Goal: Task Accomplishment & Management: Use online tool/utility

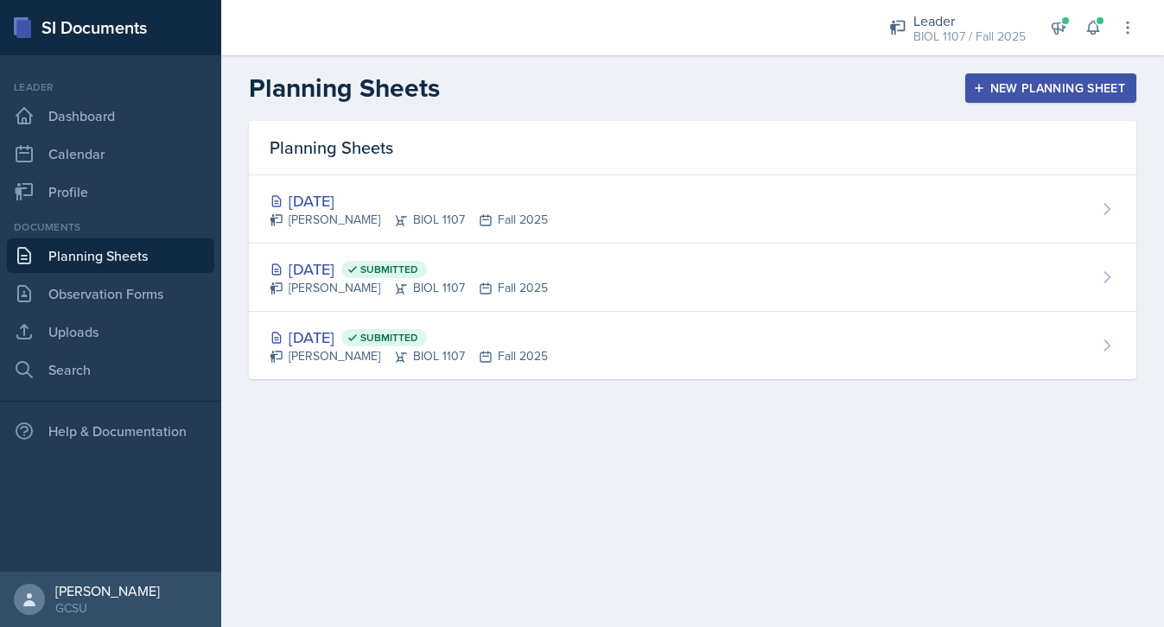
click at [1026, 77] on button "New Planning Sheet" at bounding box center [1050, 87] width 171 height 29
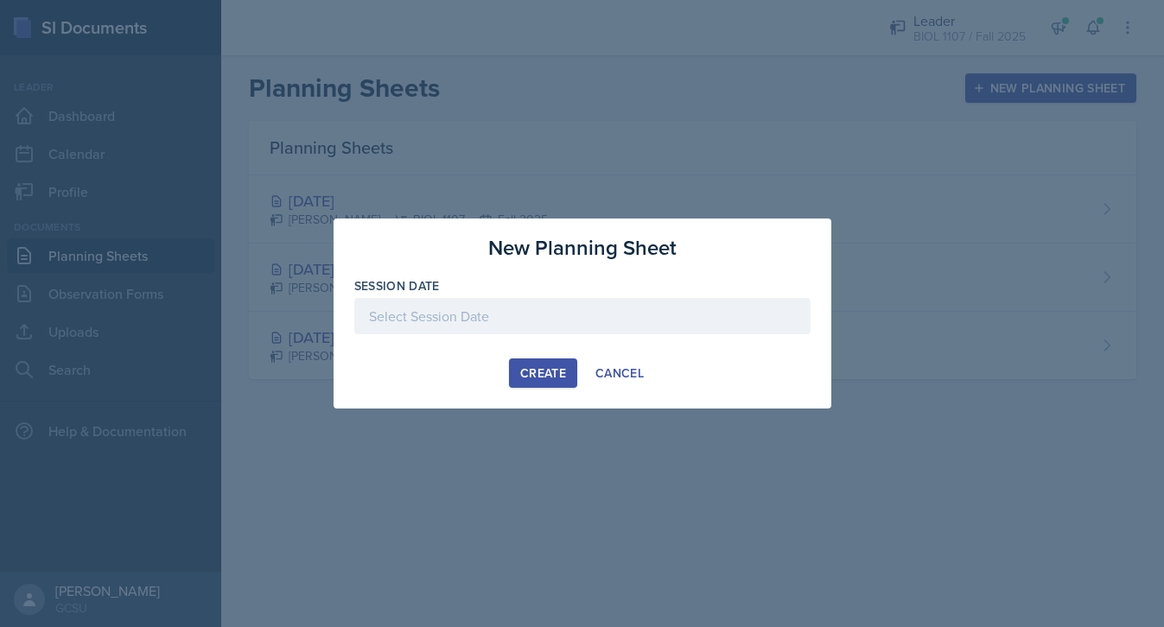
click at [568, 304] on div at bounding box center [582, 316] width 456 height 36
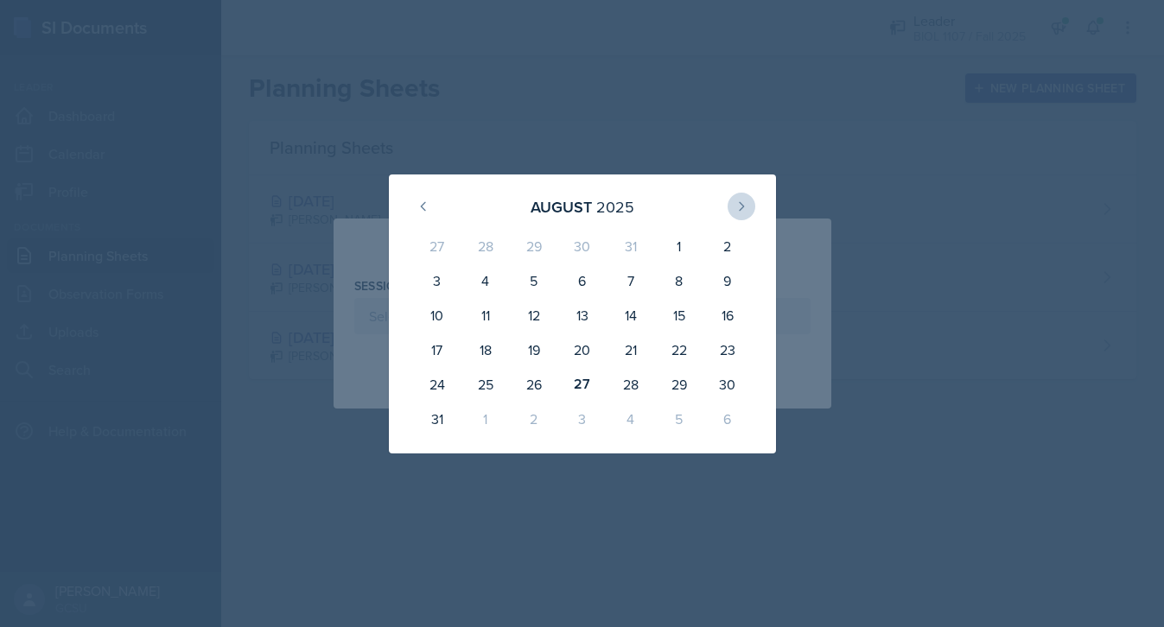
click at [739, 212] on icon at bounding box center [741, 207] width 14 height 14
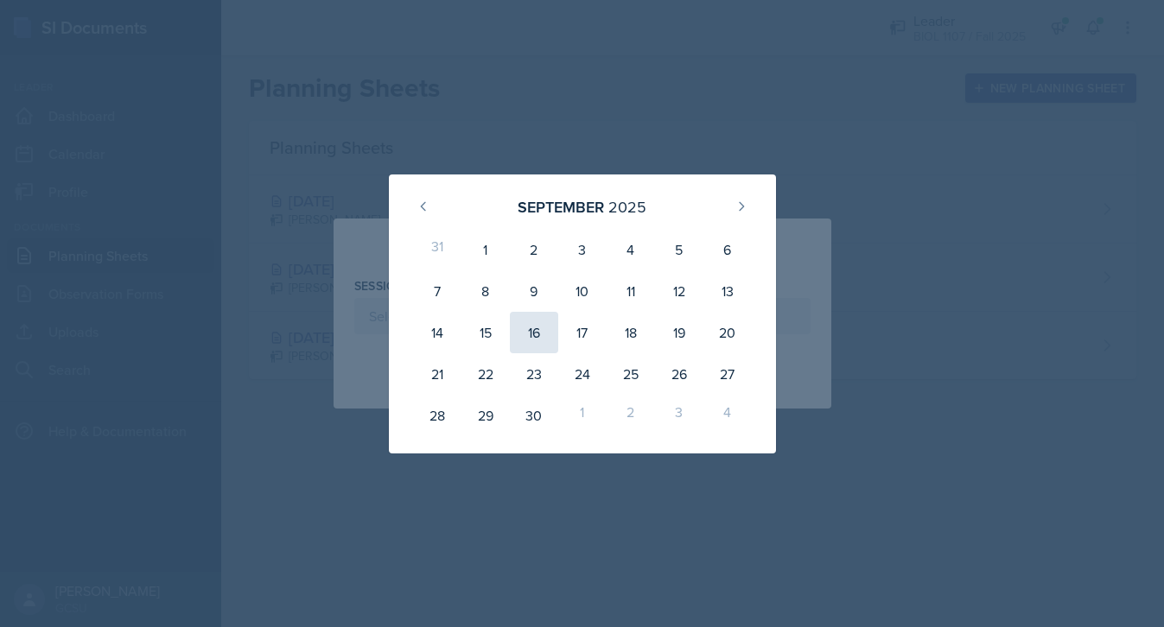
click at [521, 333] on div "16" at bounding box center [534, 332] width 48 height 41
type input "[DATE]"
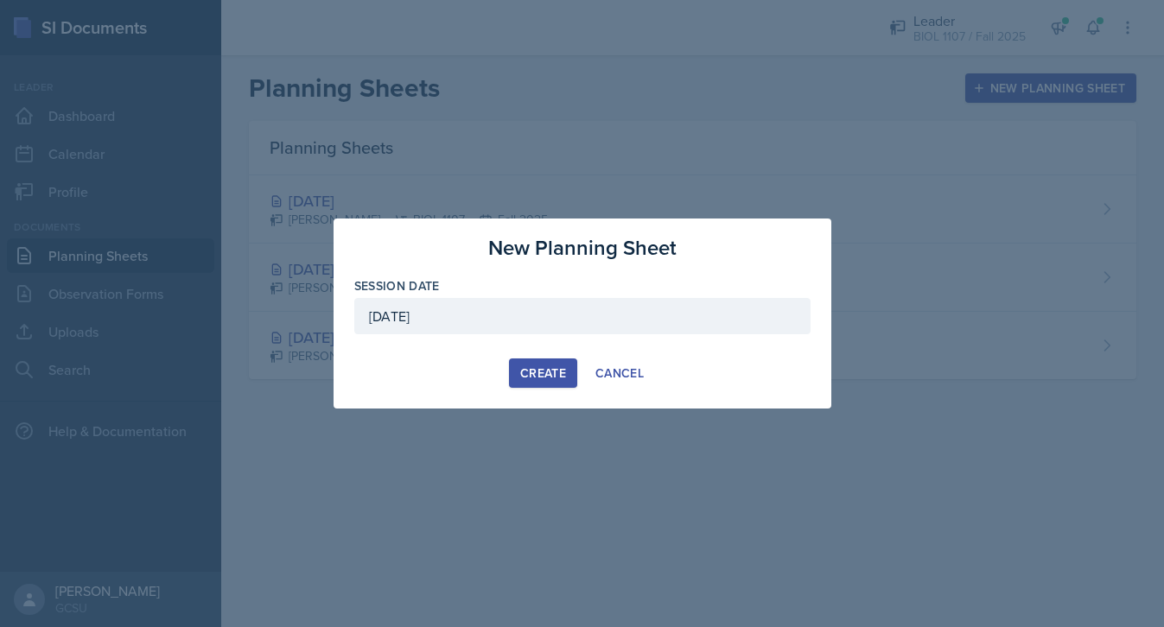
click at [537, 379] on div "Create" at bounding box center [543, 373] width 46 height 14
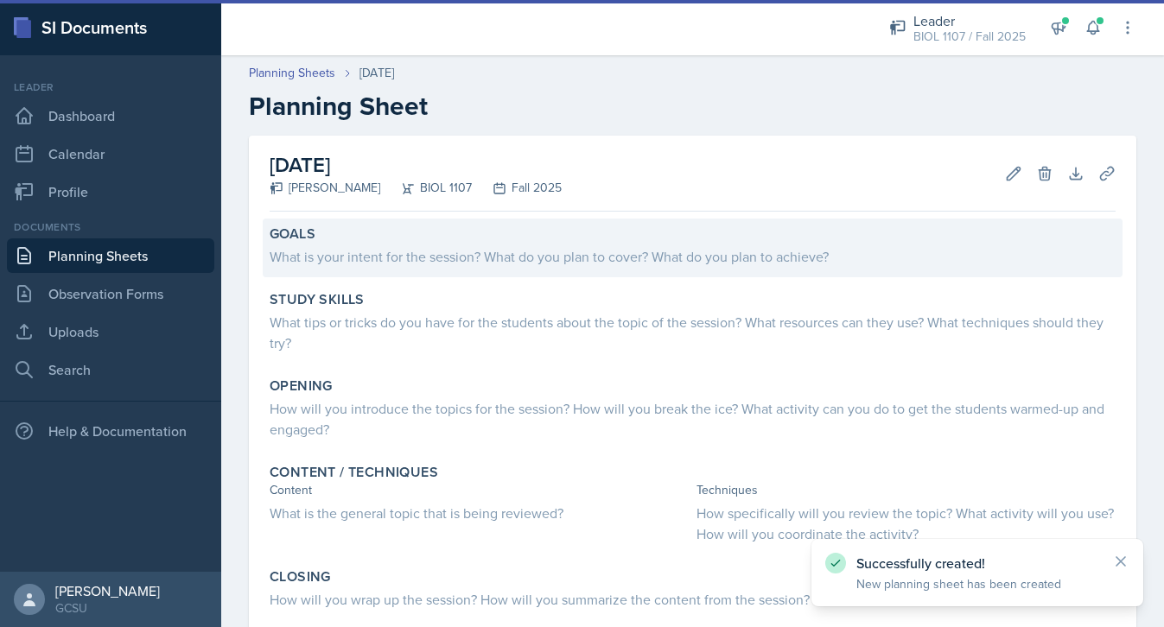
click at [440, 239] on div "Goals" at bounding box center [693, 233] width 846 height 17
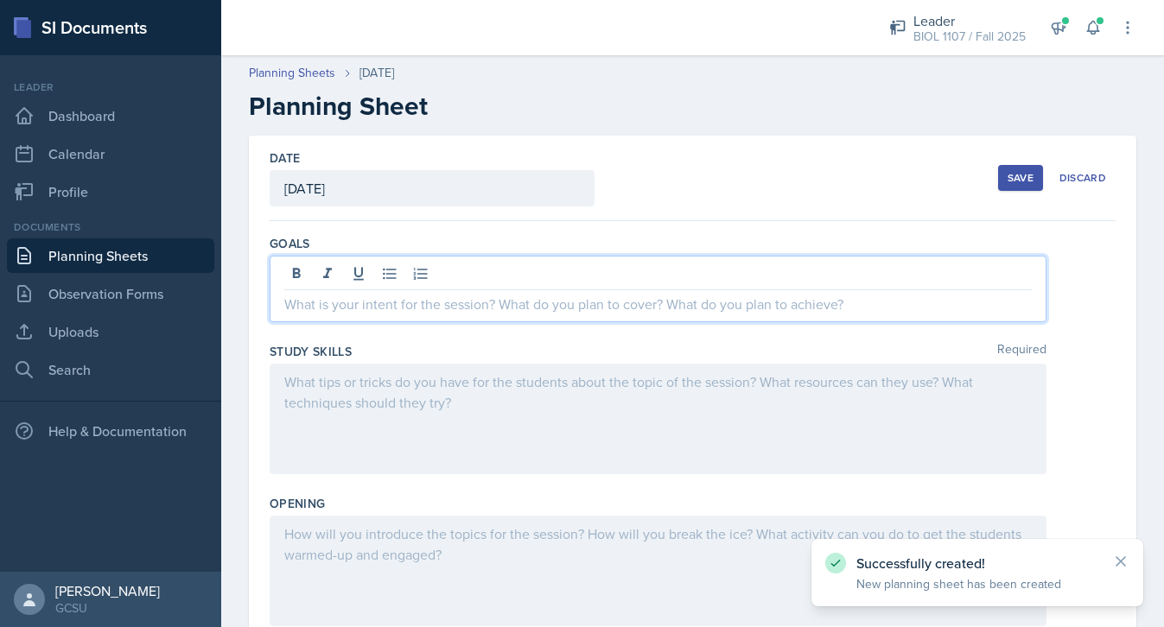
click at [434, 274] on div at bounding box center [658, 289] width 777 height 67
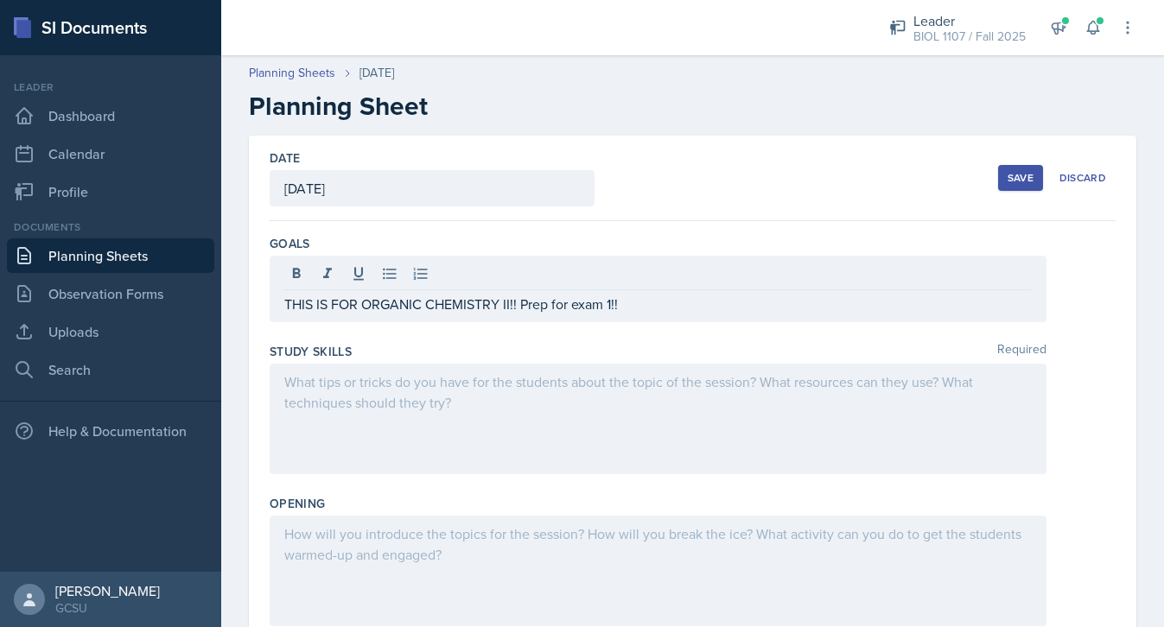
click at [1019, 180] on div "Save" at bounding box center [1020, 178] width 26 height 14
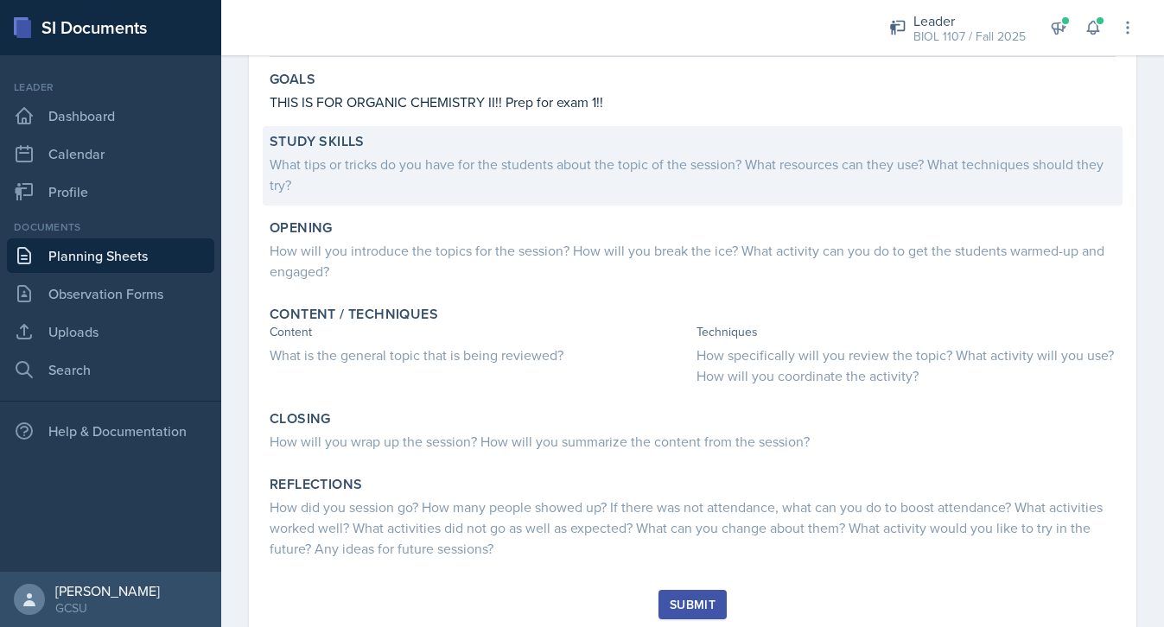
scroll to position [156, 0]
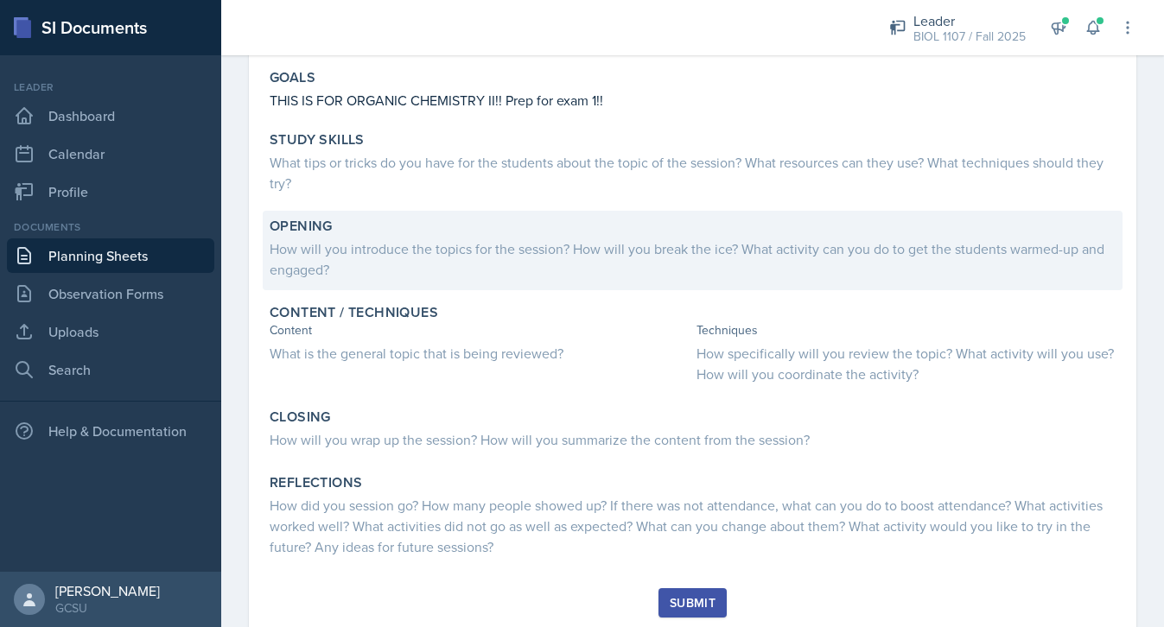
click at [423, 261] on div "How will you introduce the topics for the session? How will you break the ice? …" at bounding box center [693, 258] width 846 height 41
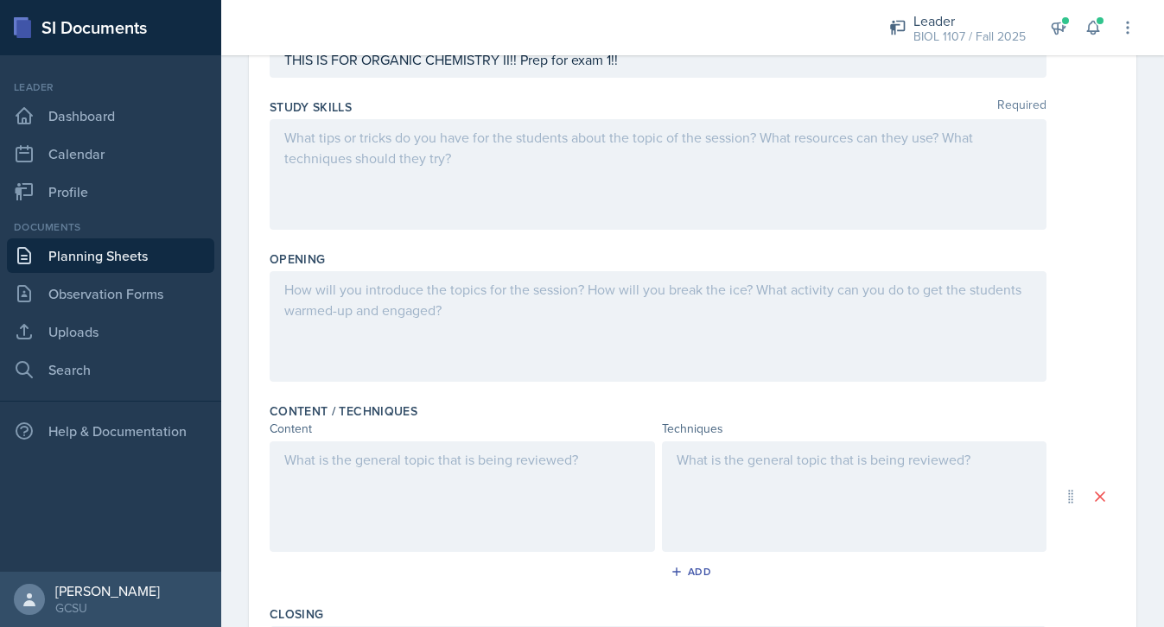
scroll to position [215, 0]
click at [420, 296] on div at bounding box center [658, 325] width 777 height 111
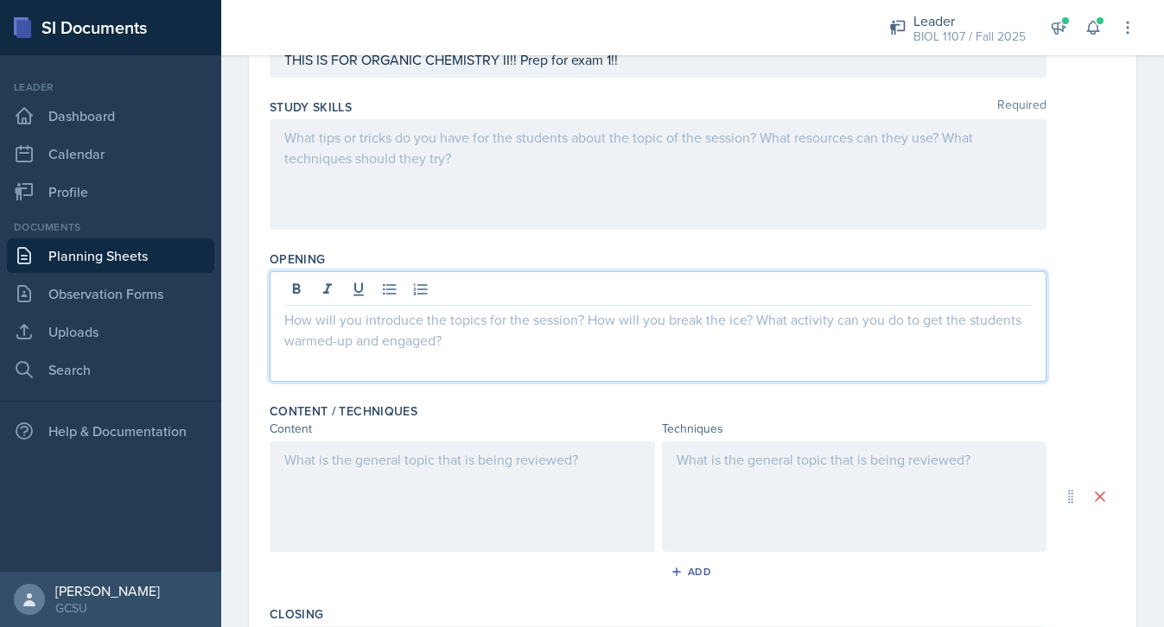
scroll to position [218, 0]
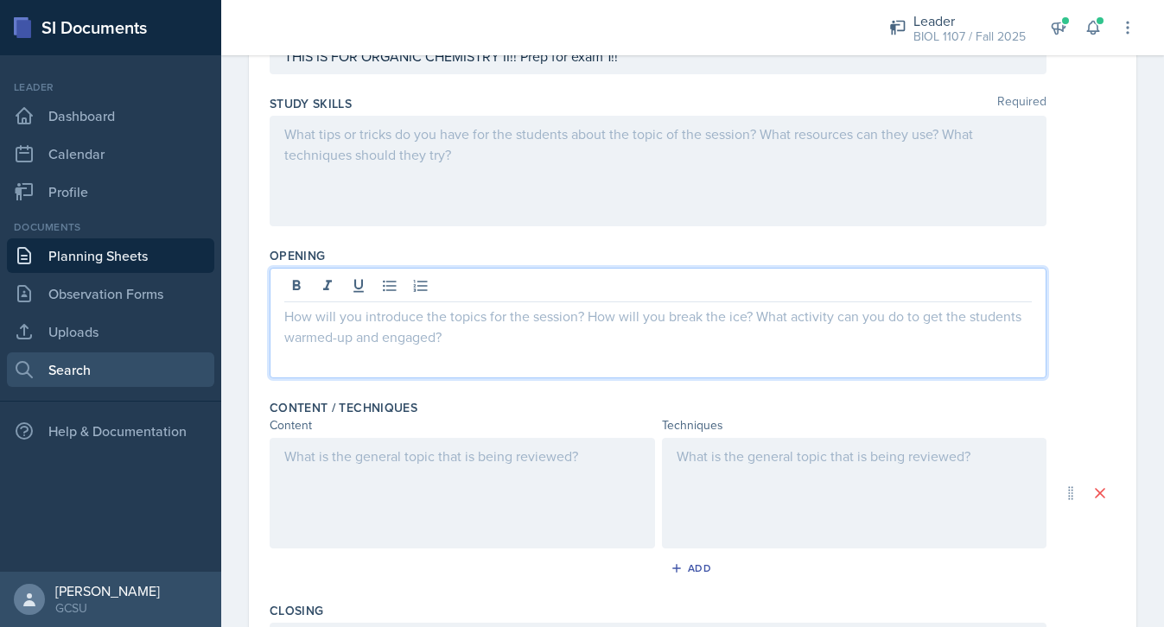
click at [115, 368] on link "Search" at bounding box center [110, 369] width 207 height 35
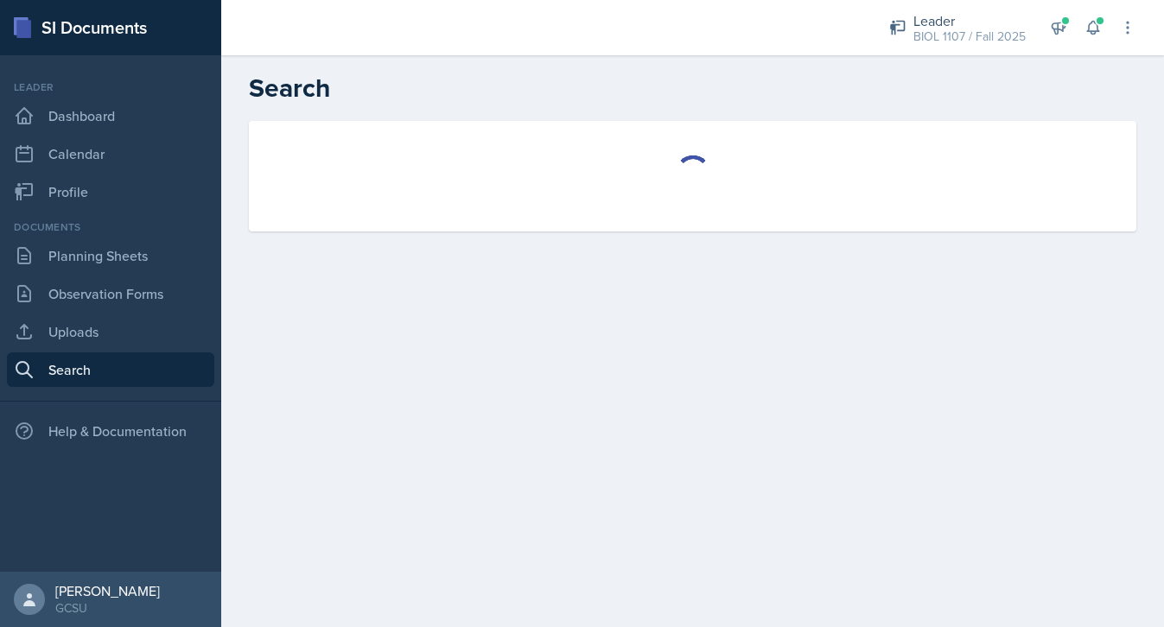
select select "all"
select select "1"
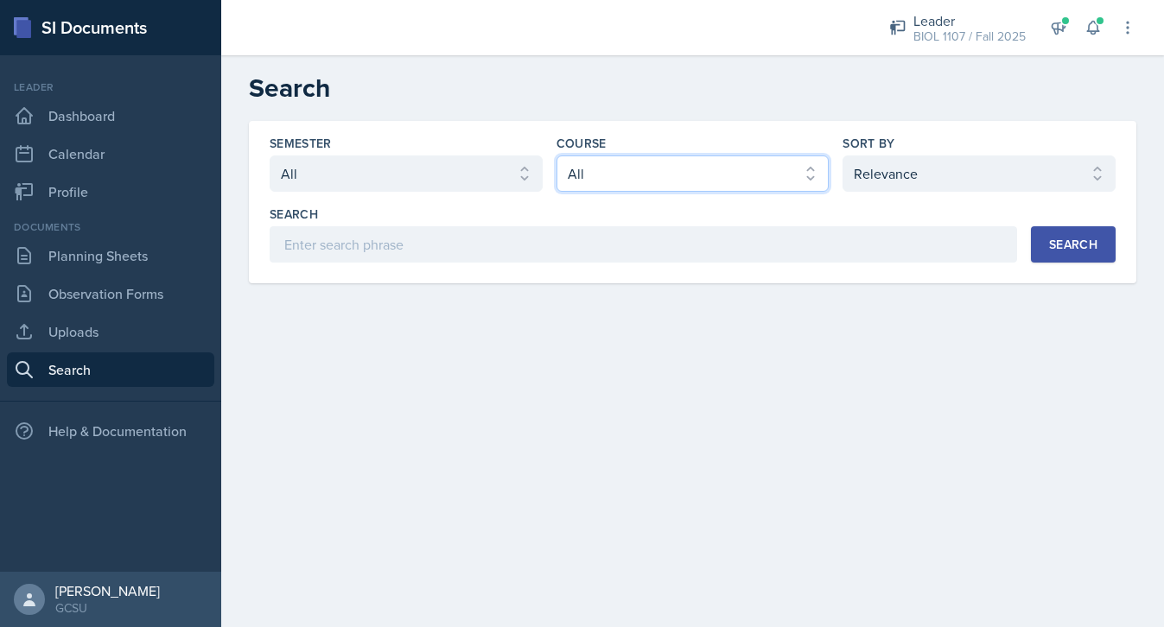
select select "3d1dfc91-5021-4ea0-9ad1-62eeaacf61ef"
click at [1075, 248] on div "Search" at bounding box center [1073, 245] width 48 height 14
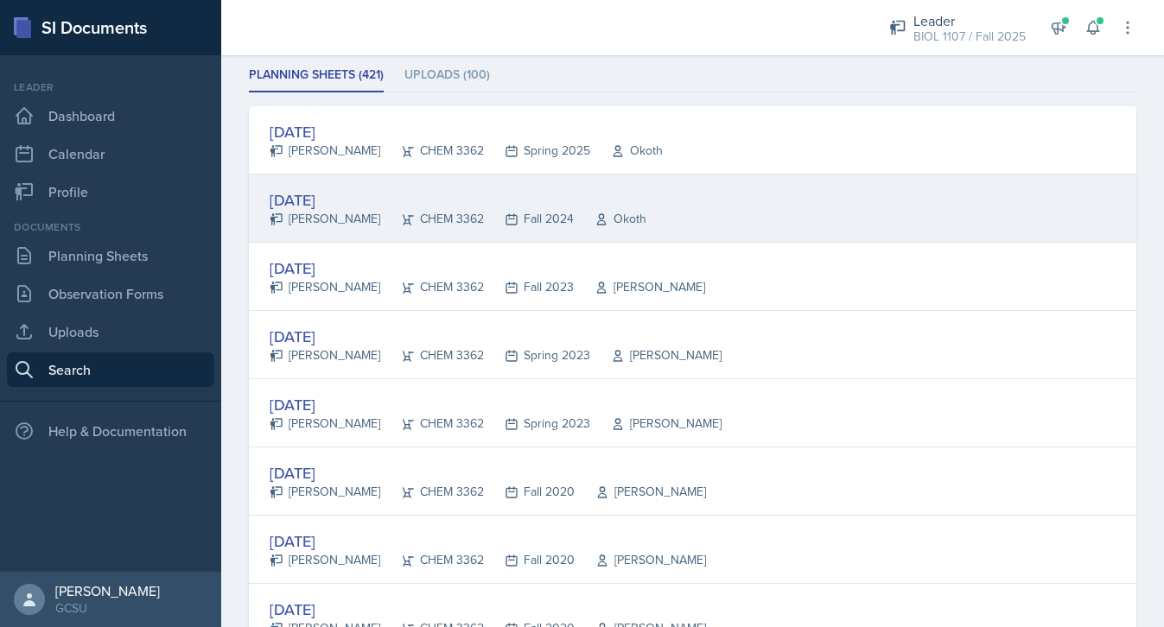
scroll to position [248, 0]
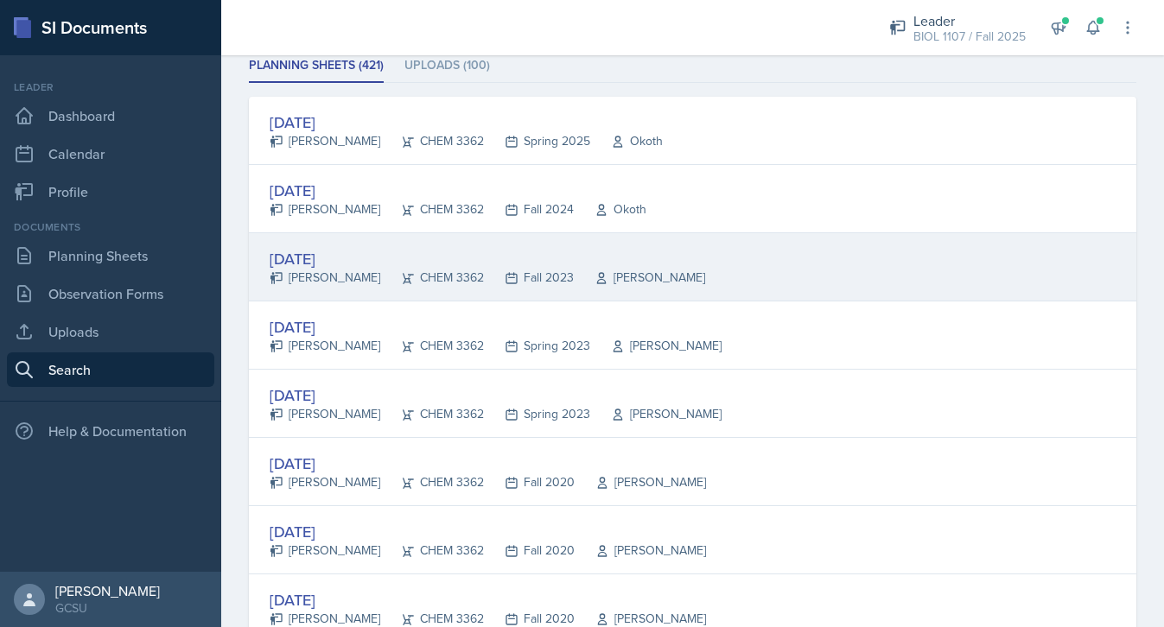
click at [663, 281] on div "[PERSON_NAME]" at bounding box center [639, 278] width 131 height 18
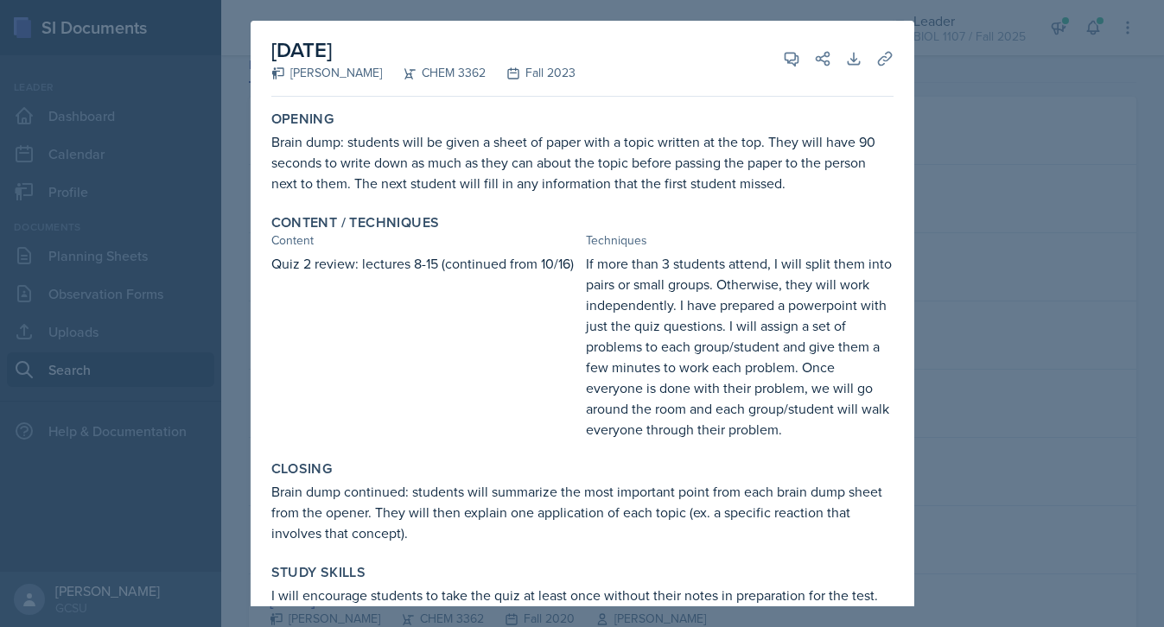
click at [949, 201] on div at bounding box center [582, 313] width 1164 height 627
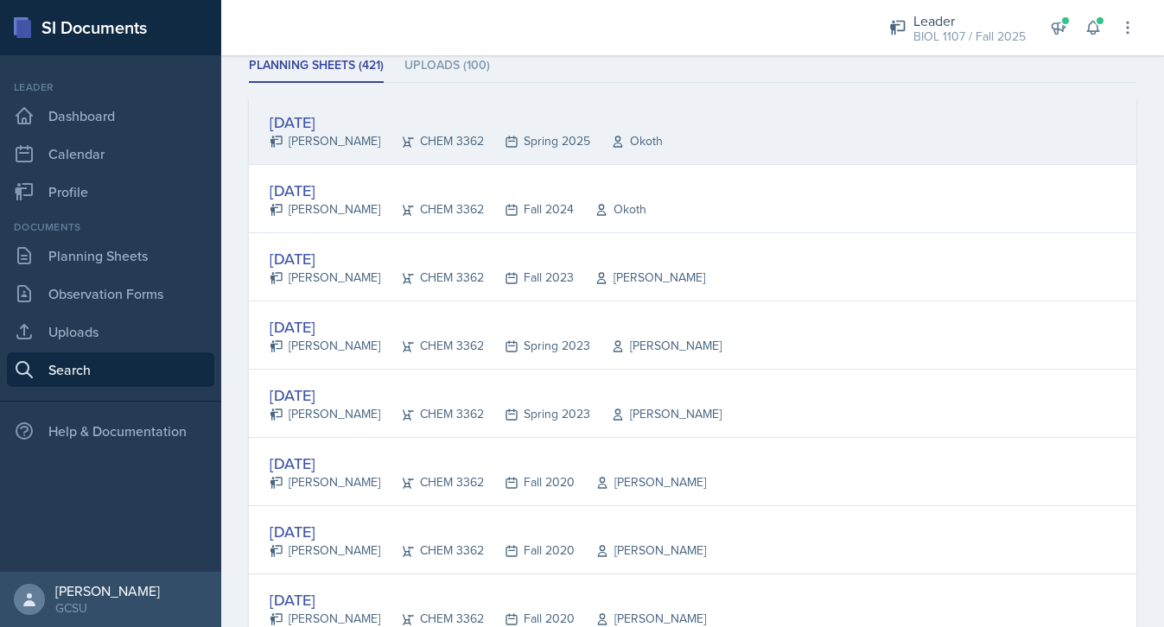
click at [570, 126] on div "[DATE]" at bounding box center [466, 122] width 393 height 23
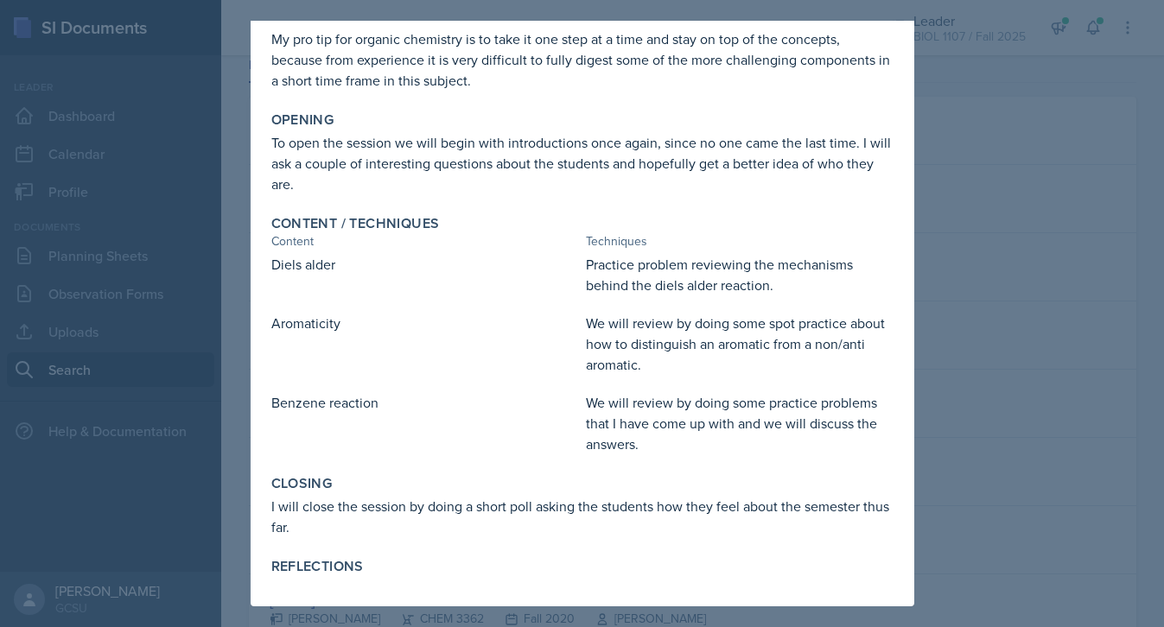
scroll to position [186, 0]
click at [1039, 174] on div at bounding box center [582, 313] width 1164 height 627
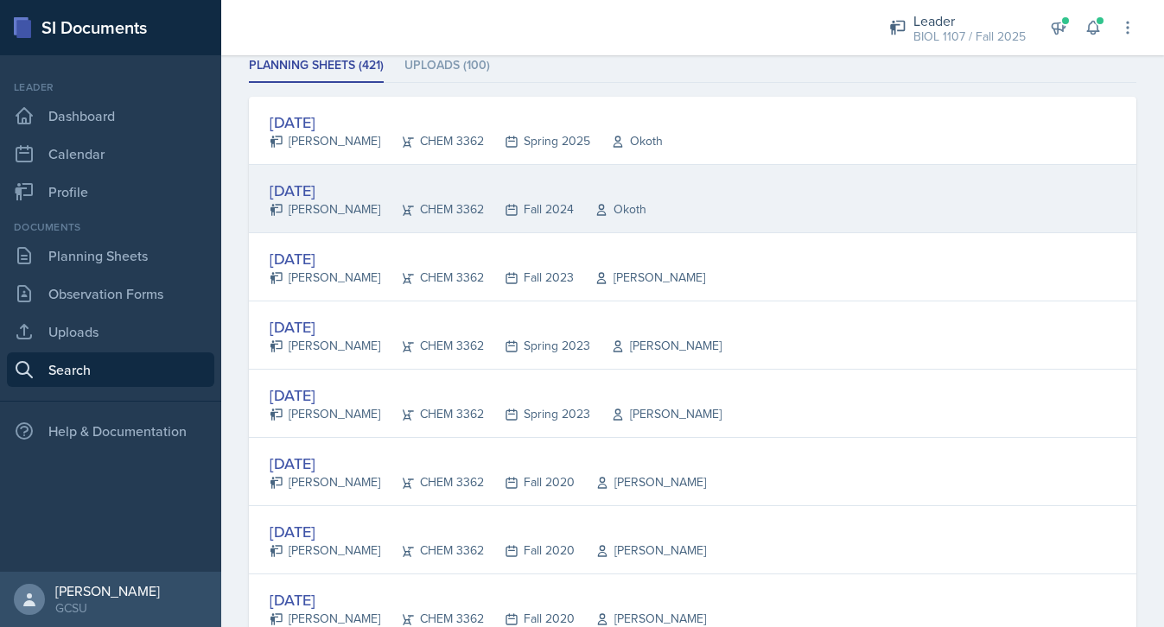
click at [641, 203] on div "[DATE] [PERSON_NAME] CHEM 3362 Fall 2024 [GEOGRAPHIC_DATA]" at bounding box center [692, 199] width 887 height 68
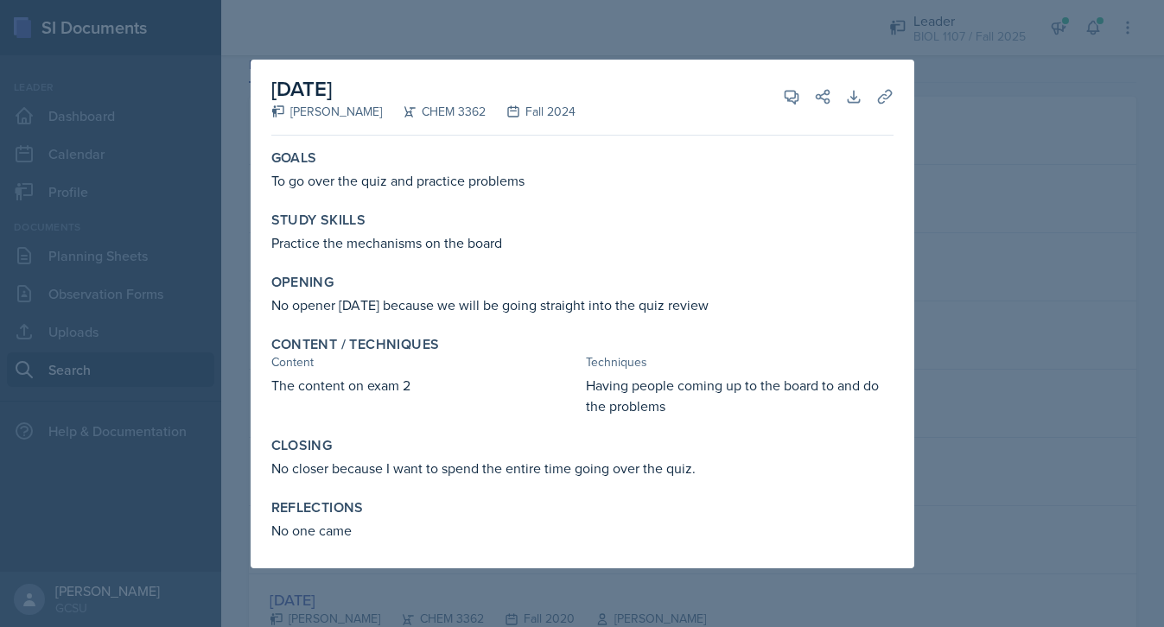
click at [707, 47] on div at bounding box center [582, 313] width 1164 height 627
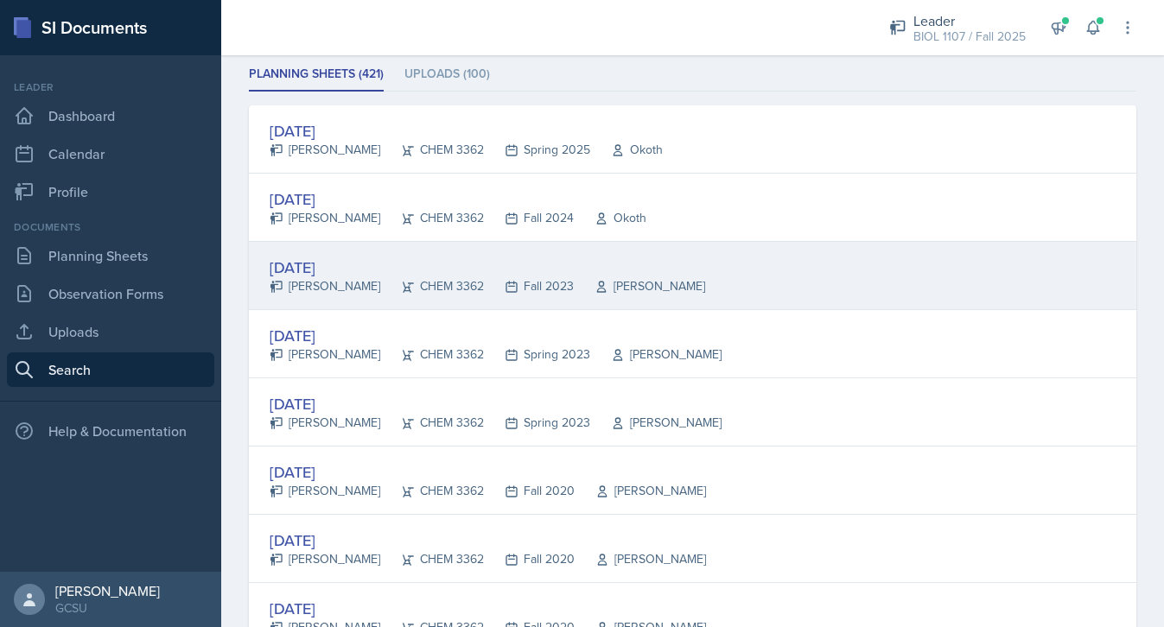
click at [598, 277] on div "[PERSON_NAME]" at bounding box center [639, 286] width 131 height 18
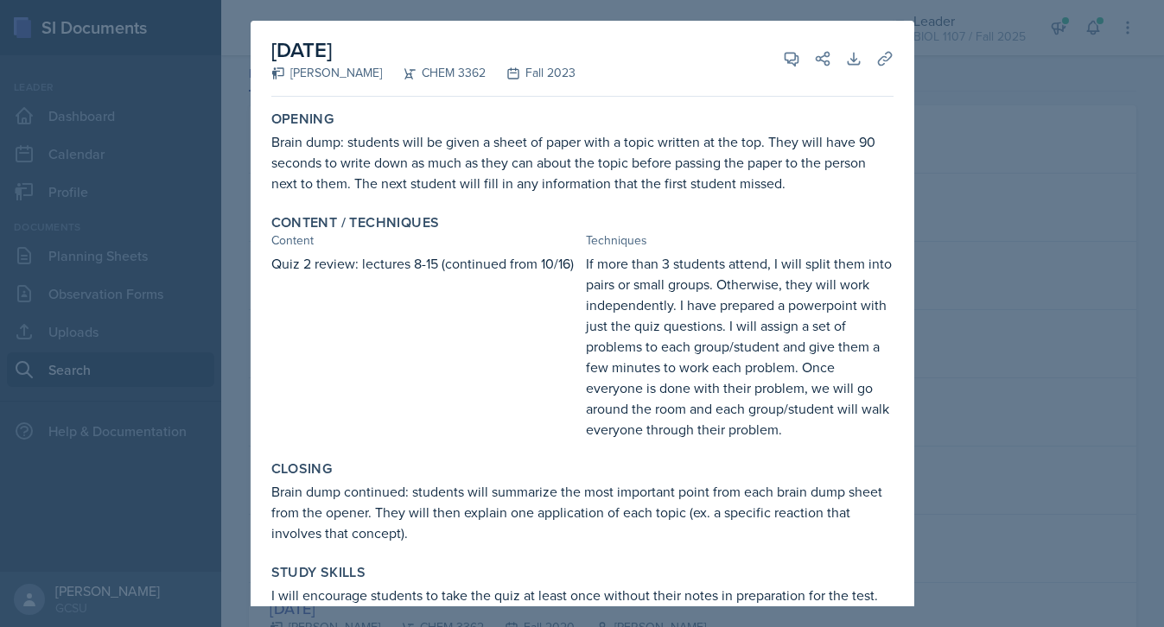
click at [877, 254] on div "If more than 3 students attend, I will split them into pairs or small groups. O…" at bounding box center [740, 346] width 308 height 187
click at [984, 253] on div at bounding box center [582, 313] width 1164 height 627
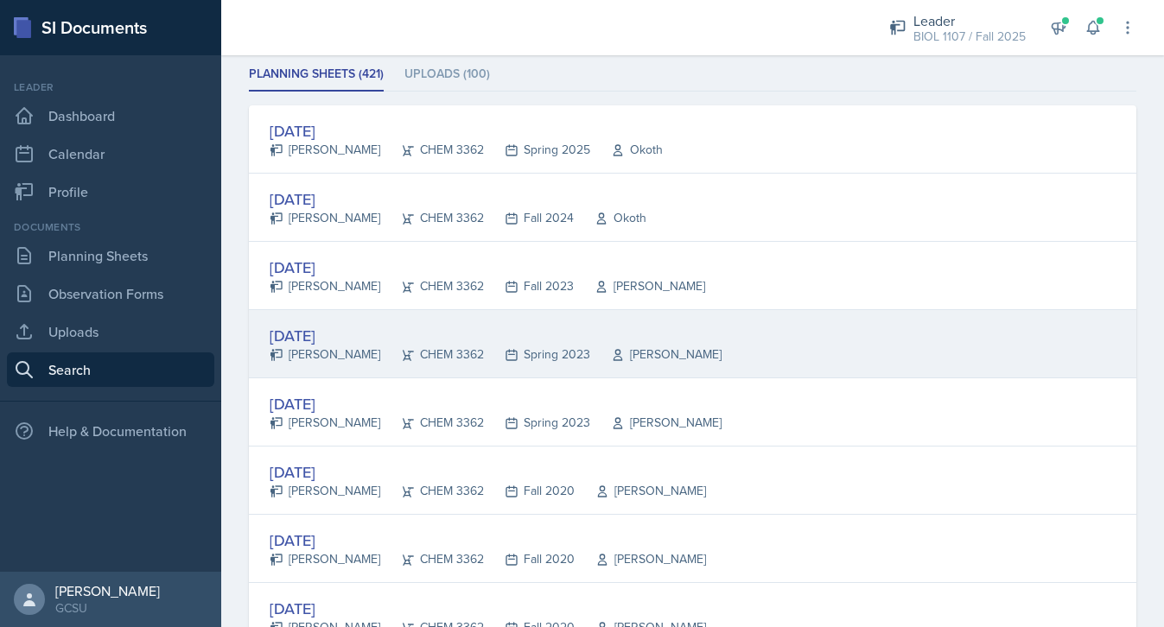
click at [456, 341] on div "[DATE]" at bounding box center [496, 335] width 452 height 23
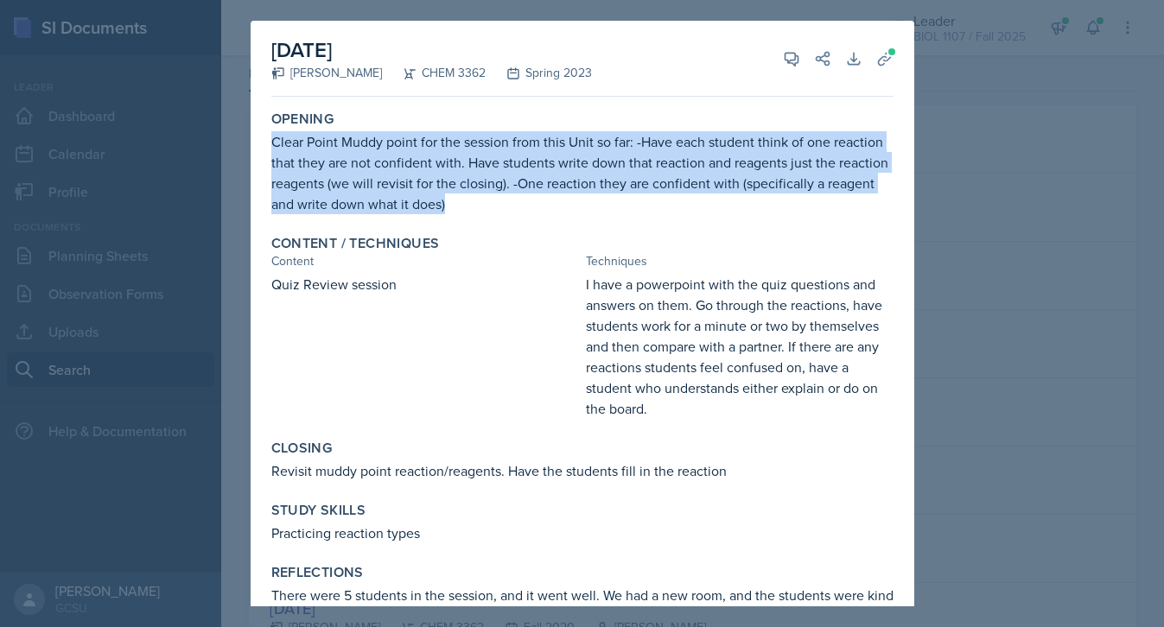
drag, startPoint x: 449, startPoint y: 204, endPoint x: 259, endPoint y: 145, distance: 198.9
click at [259, 145] on div "[DATE] [PERSON_NAME] CHEM 3362 Spring 2023 View Comments Comments Send Share Do…" at bounding box center [582, 358] width 663 height 675
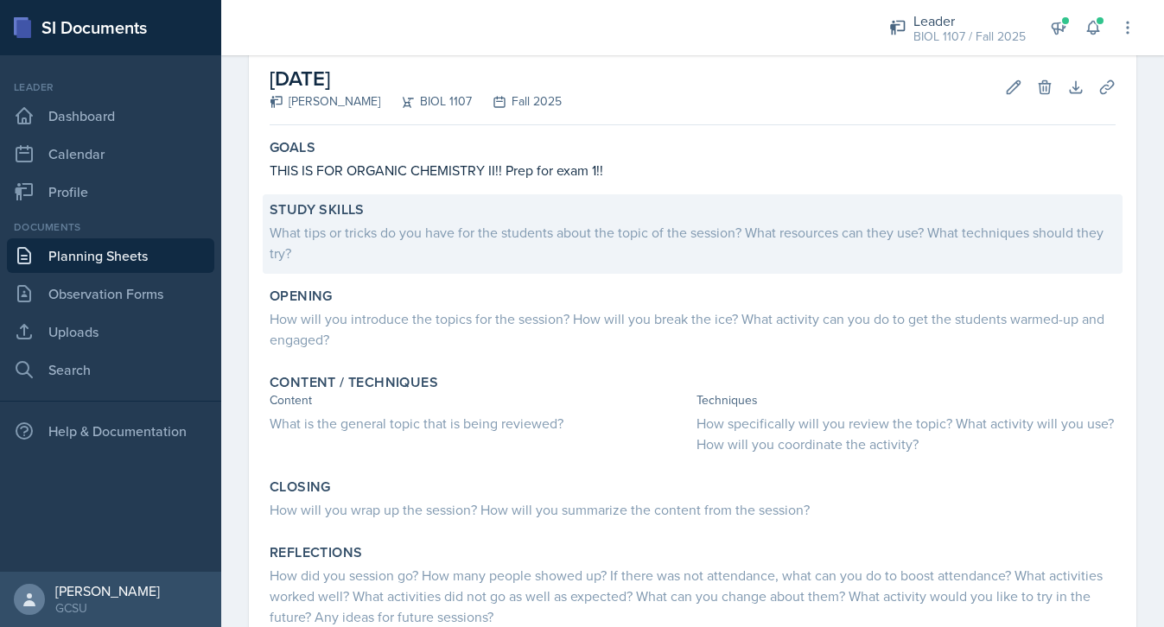
scroll to position [92, 0]
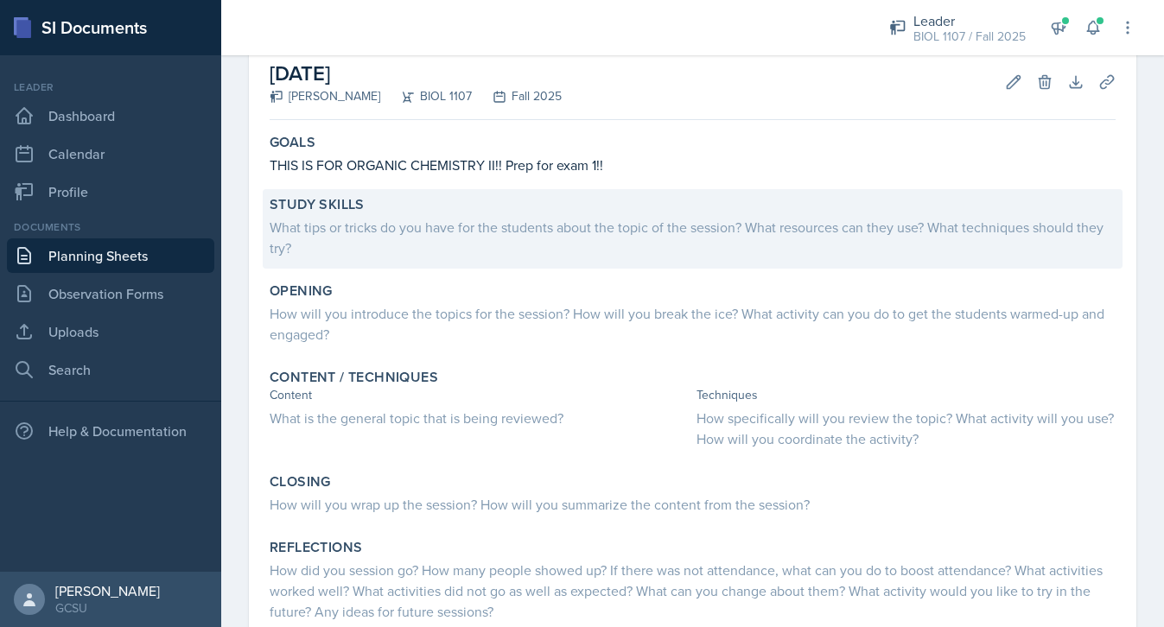
click at [397, 320] on div "How will you introduce the topics for the session? How will you break the ice? …" at bounding box center [693, 323] width 846 height 41
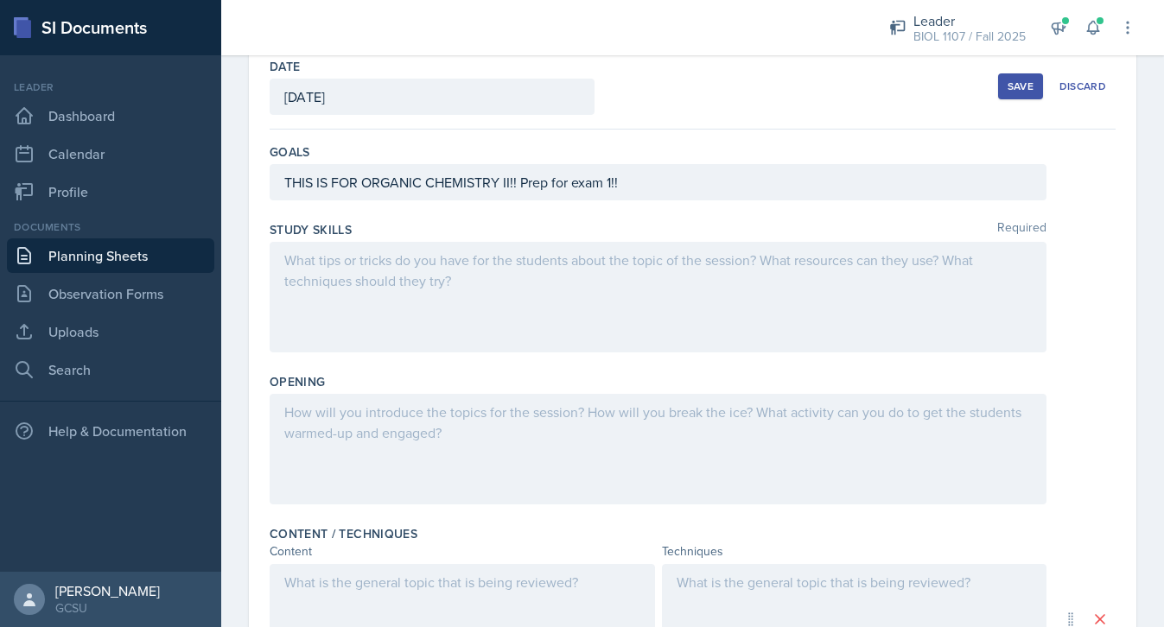
click at [375, 409] on div at bounding box center [658, 449] width 777 height 111
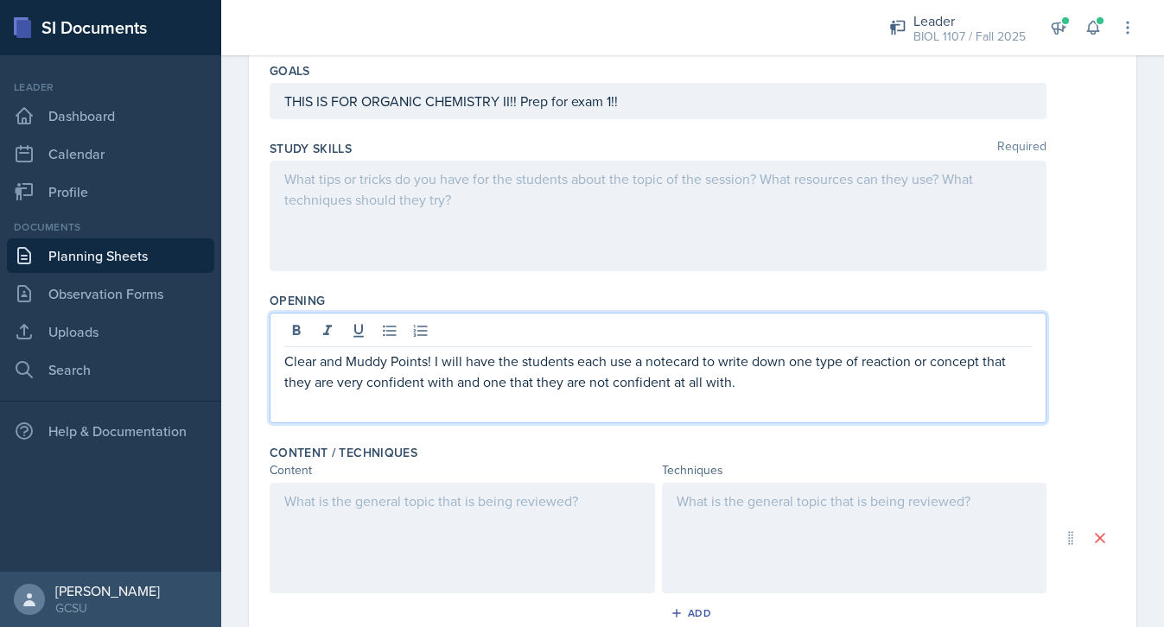
scroll to position [177, 0]
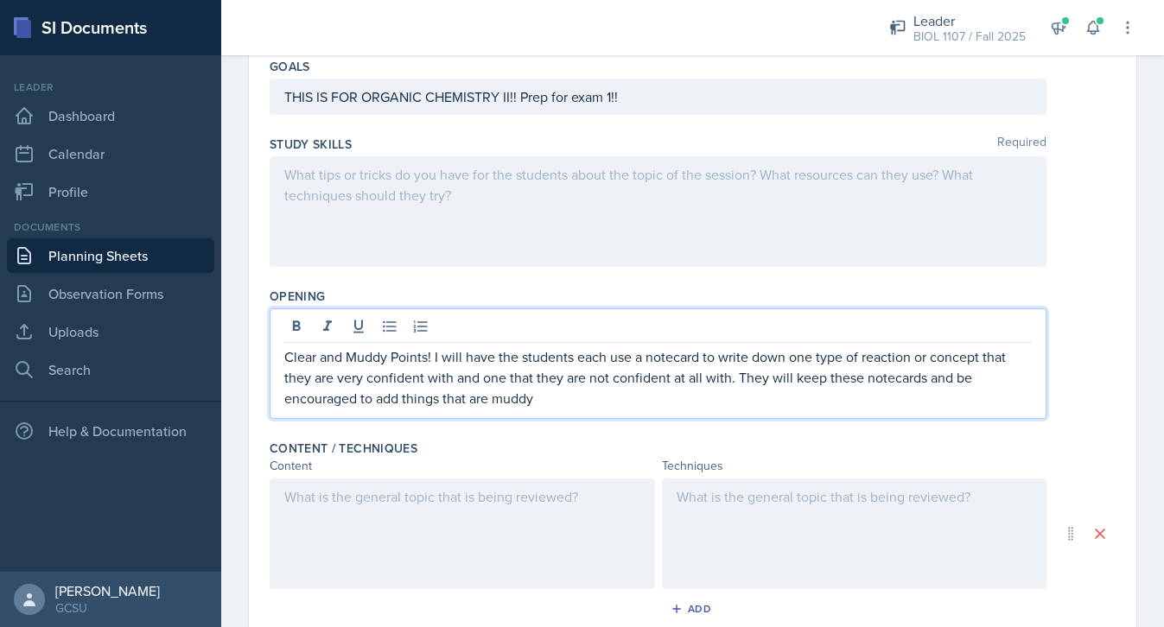
click at [403, 397] on p "Clear and Muddy Points! I will have the students each use a notecard to write d…" at bounding box center [657, 377] width 747 height 62
click at [606, 398] on p "Clear and Muddy Points! I will have the students each use a notecard to write d…" at bounding box center [657, 377] width 747 height 62
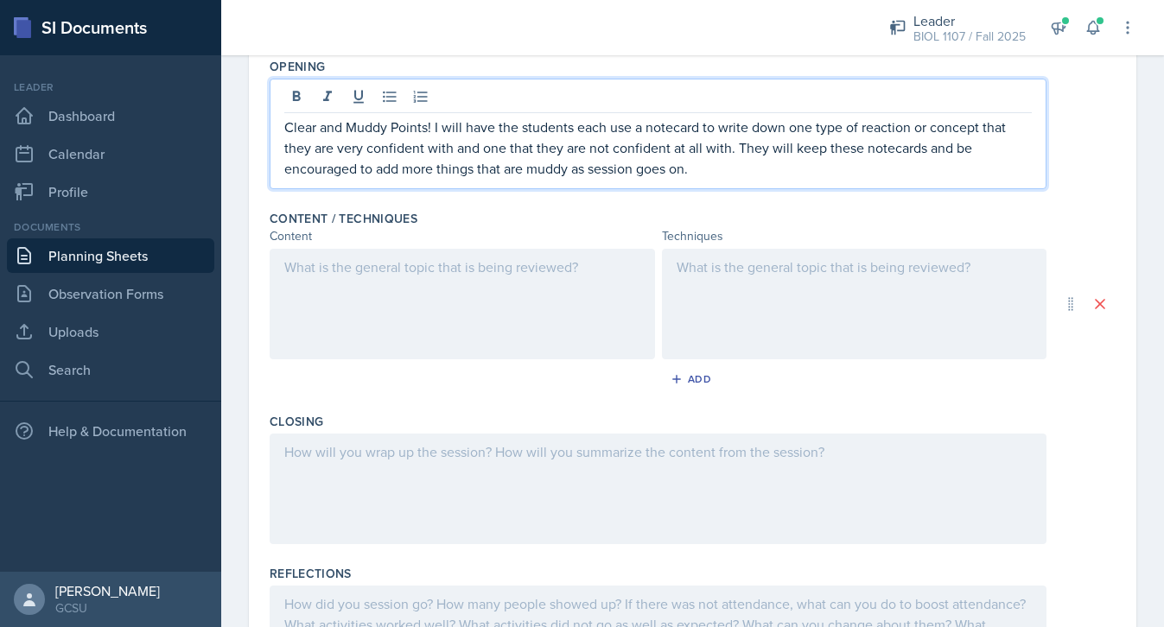
scroll to position [412, 0]
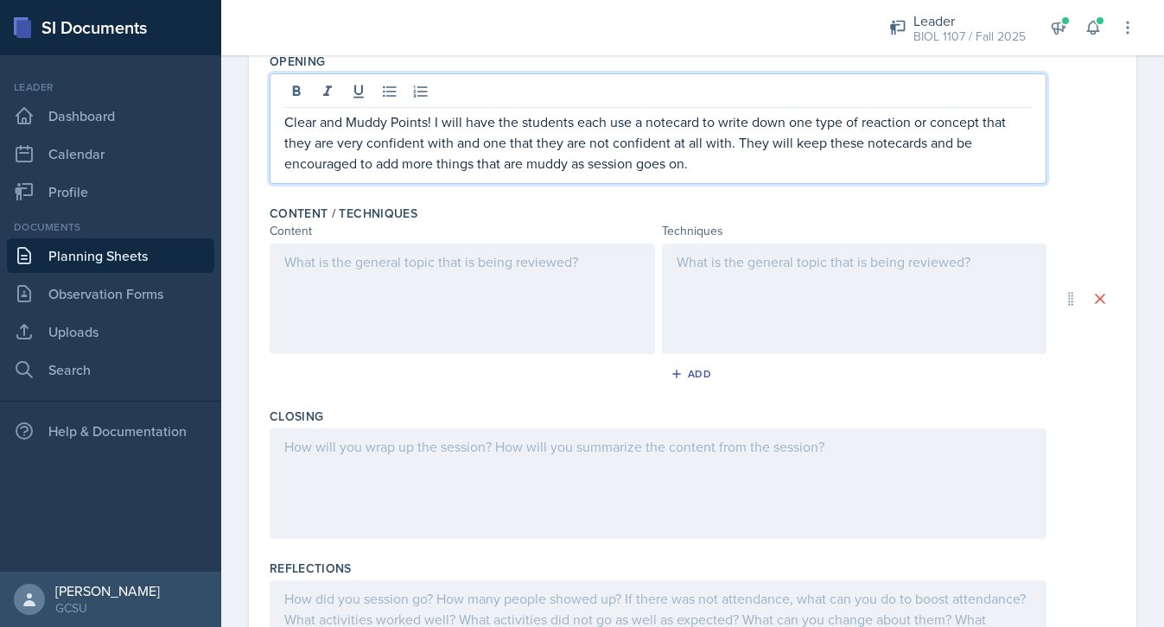
click at [507, 478] on div at bounding box center [658, 483] width 777 height 111
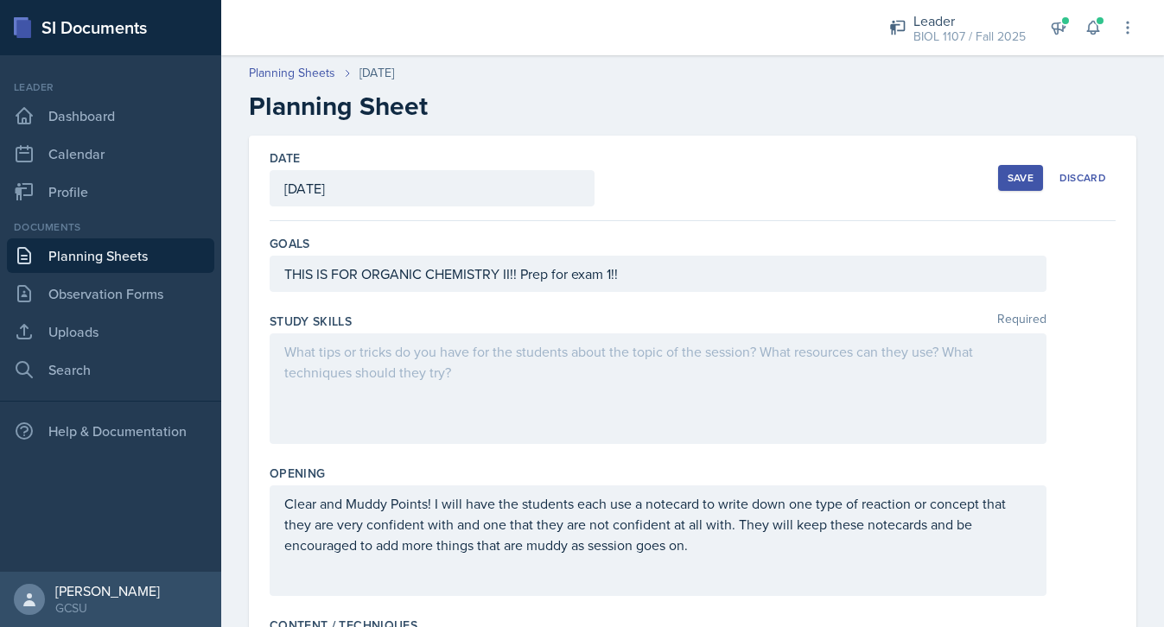
scroll to position [0, 0]
click at [1030, 168] on button "Save" at bounding box center [1020, 178] width 45 height 26
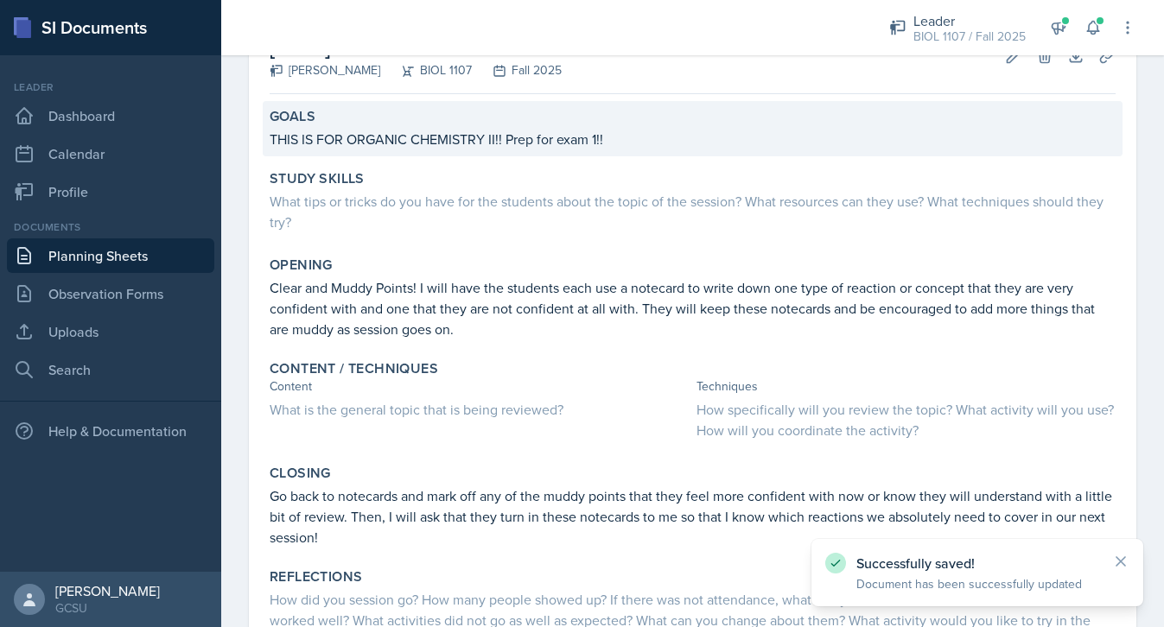
scroll to position [119, 0]
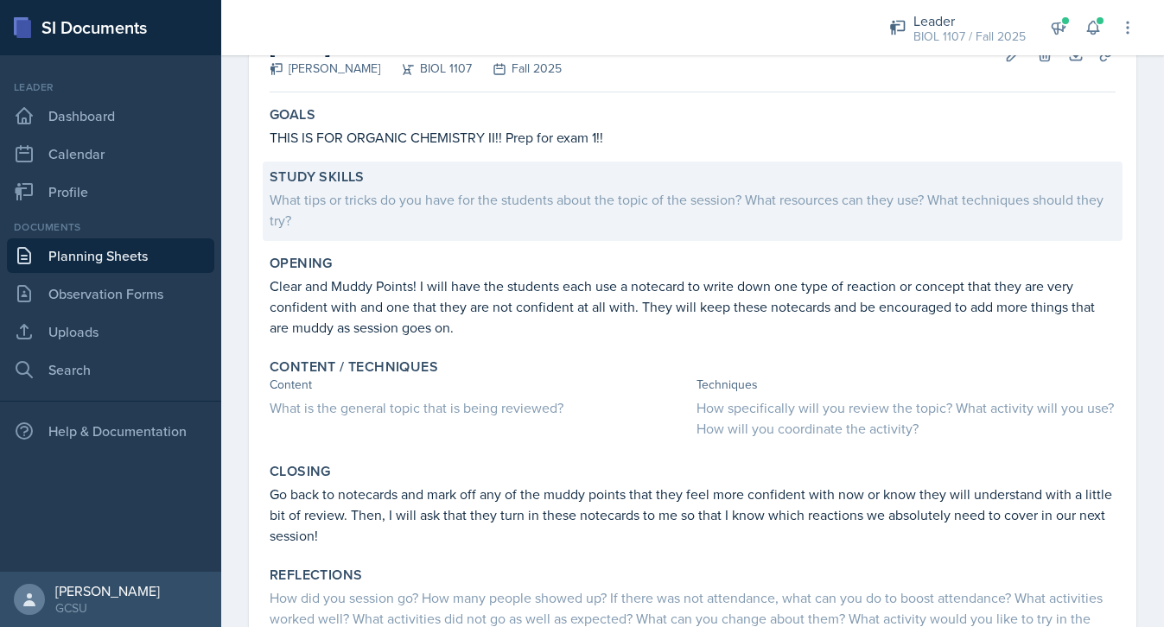
click at [443, 195] on div "What tips or tricks do you have for the students about the topic of the session…" at bounding box center [693, 209] width 846 height 41
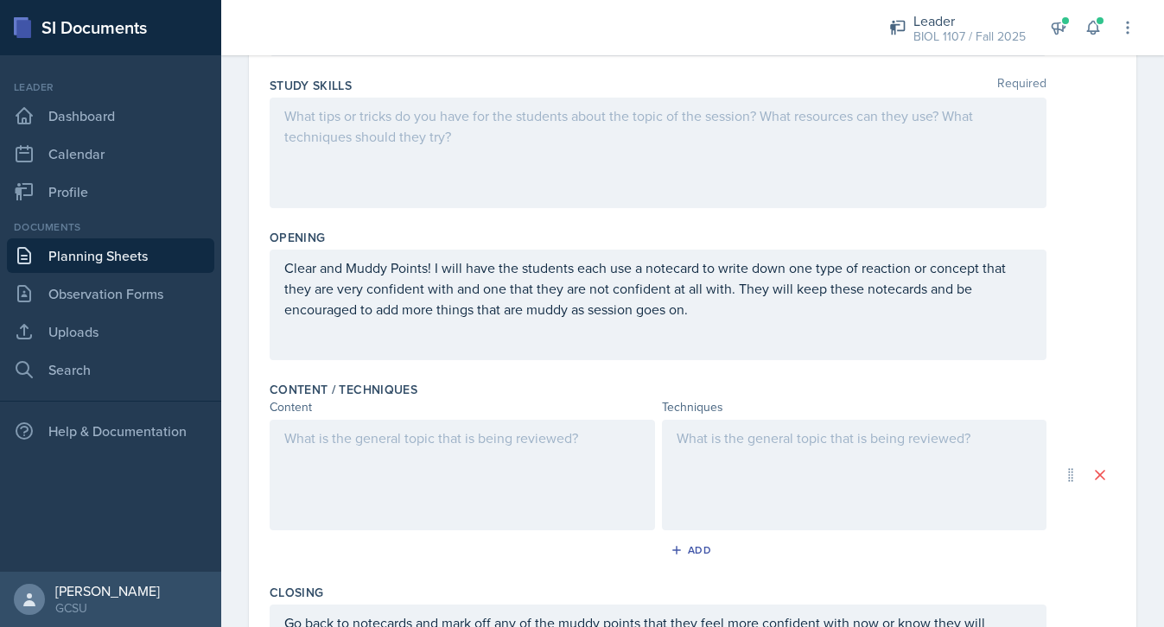
scroll to position [237, 0]
click at [402, 193] on div at bounding box center [658, 152] width 777 height 111
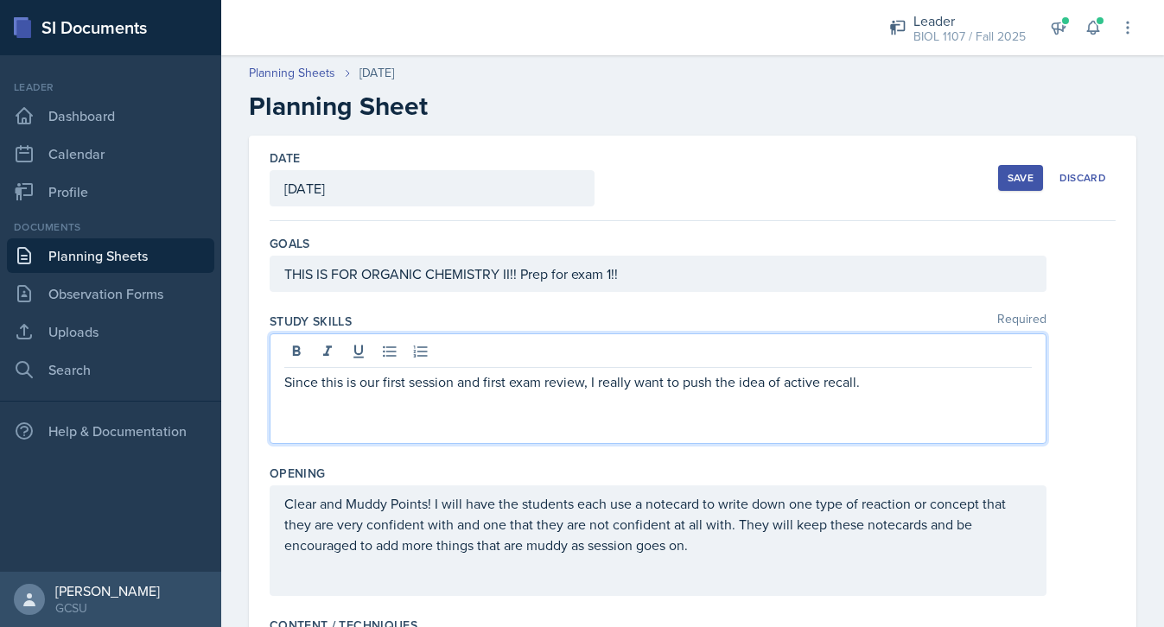
scroll to position [0, 0]
click at [1015, 174] on div "Save" at bounding box center [1020, 178] width 26 height 14
